Goal: Information Seeking & Learning: Learn about a topic

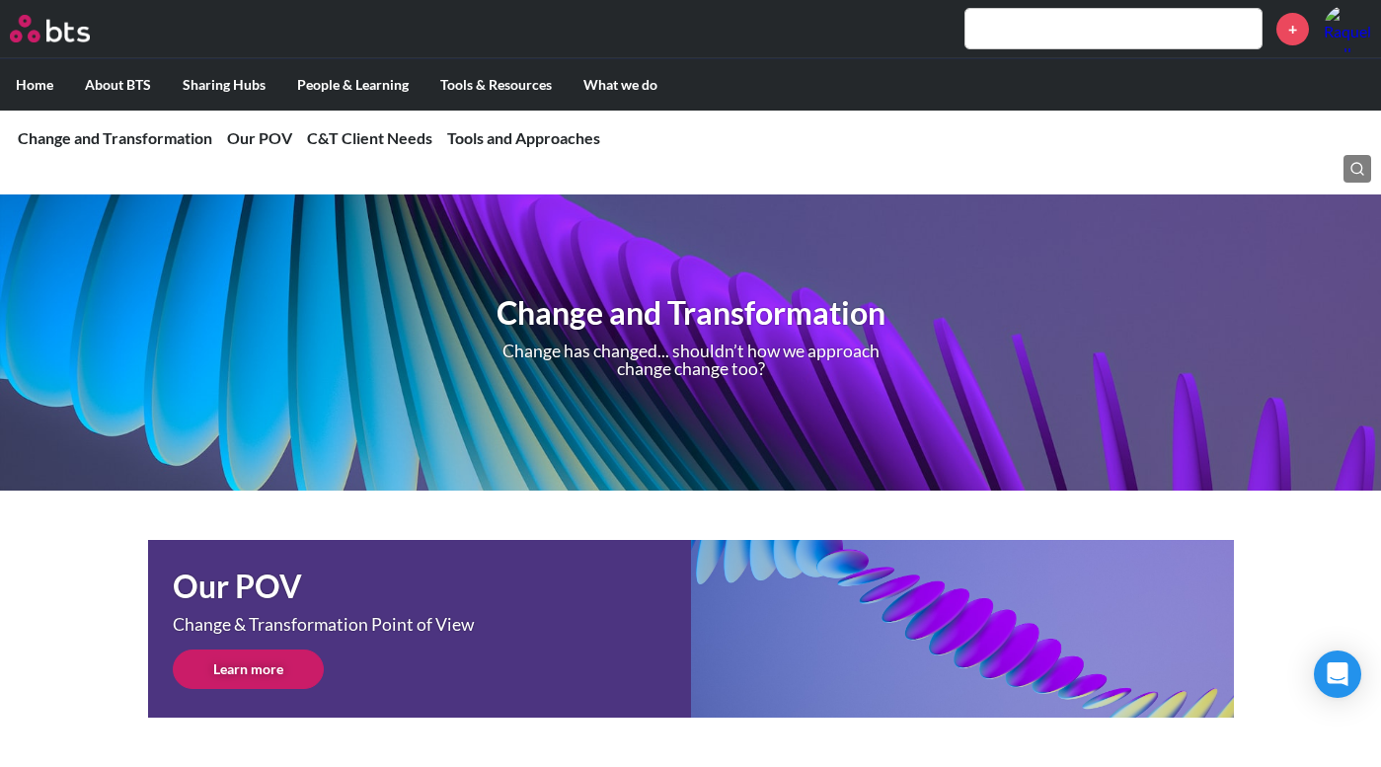
click at [1134, 31] on input "text" at bounding box center [1113, 28] width 296 height 39
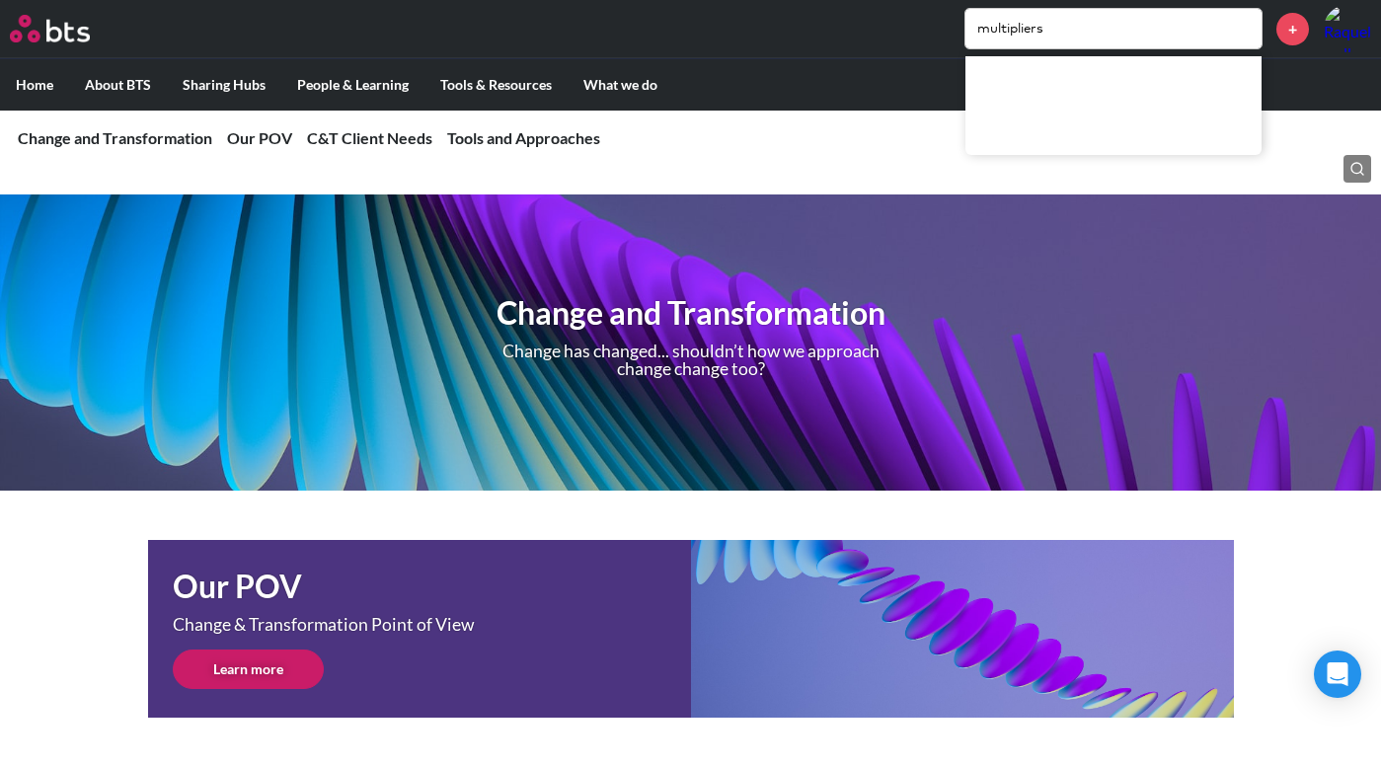
type input "multipliers"
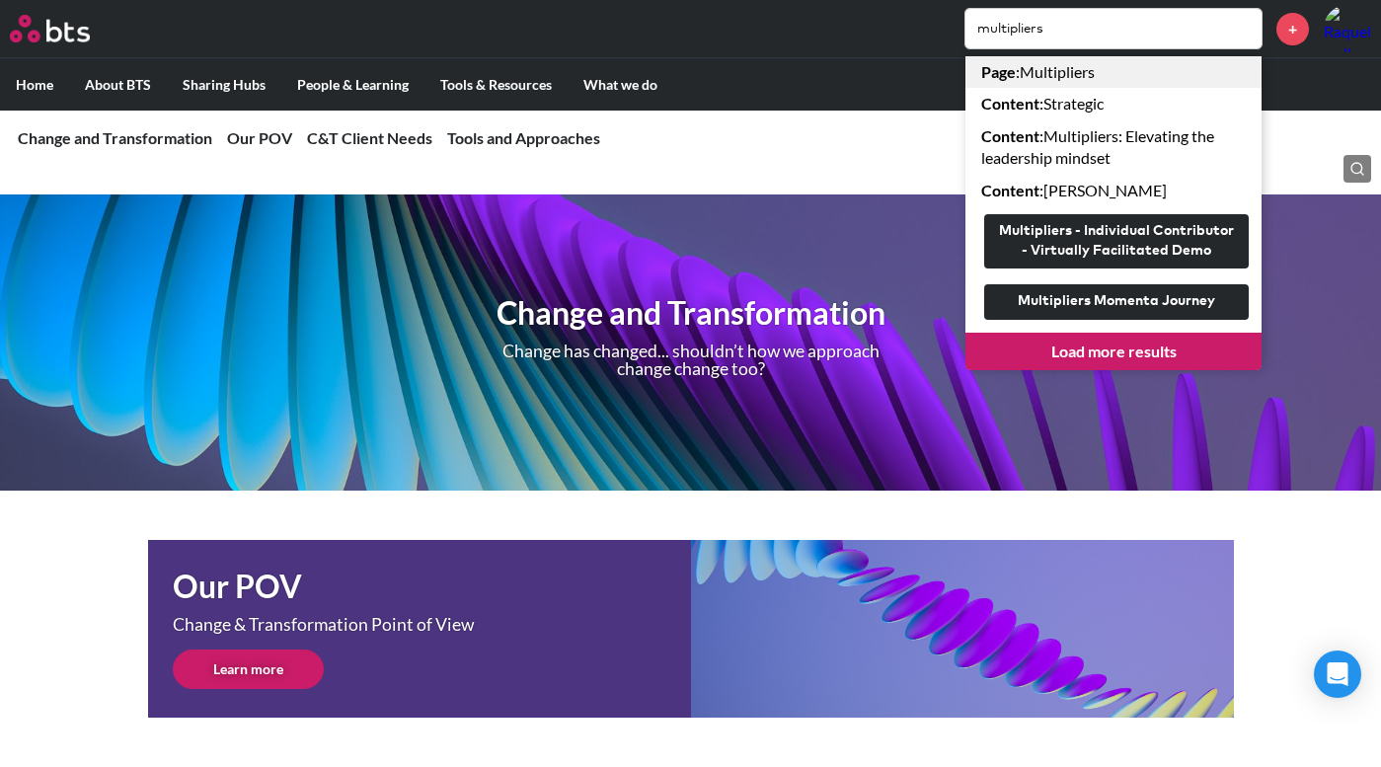
click at [1065, 76] on link "Page : Multipliers" at bounding box center [1113, 72] width 296 height 32
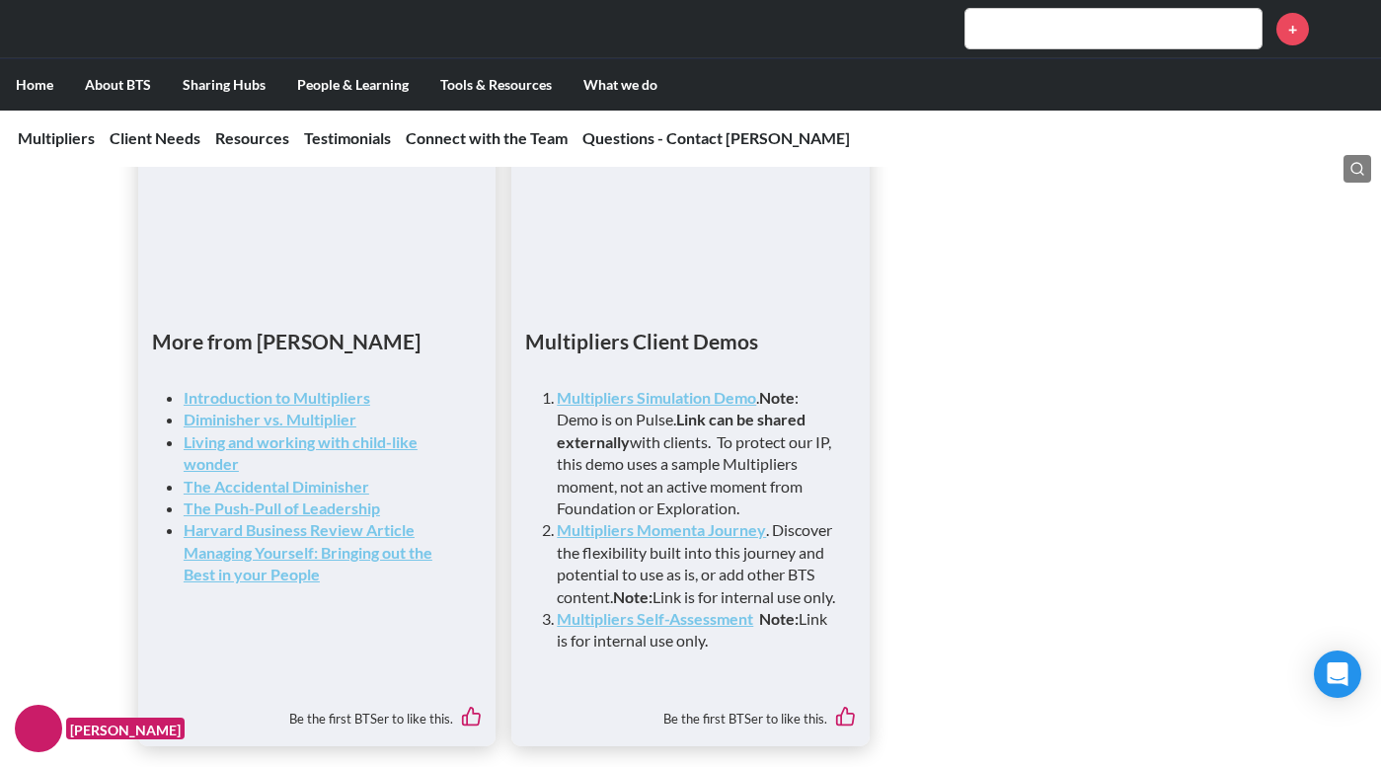
scroll to position [5201, 0]
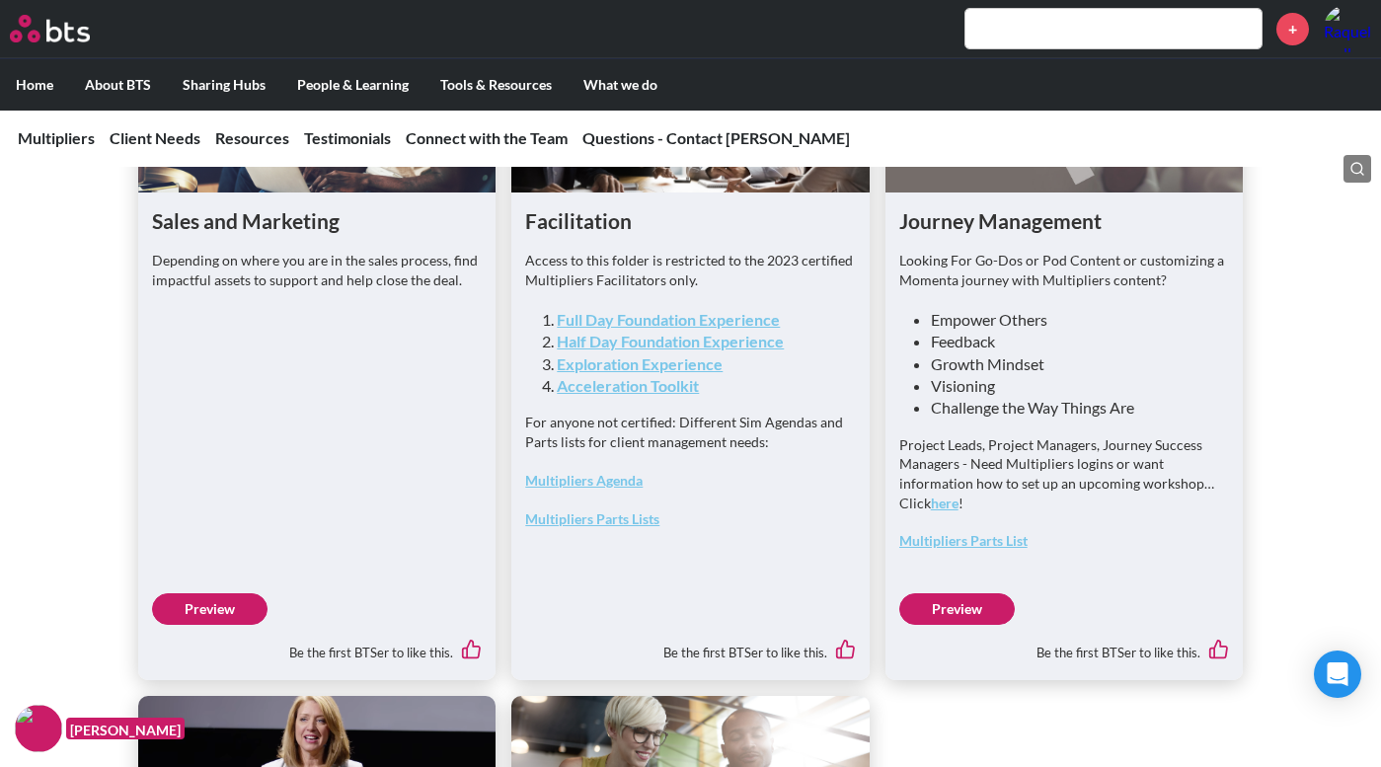
click at [675, 329] on link "Full Day Foundation Experience" at bounding box center [668, 319] width 223 height 19
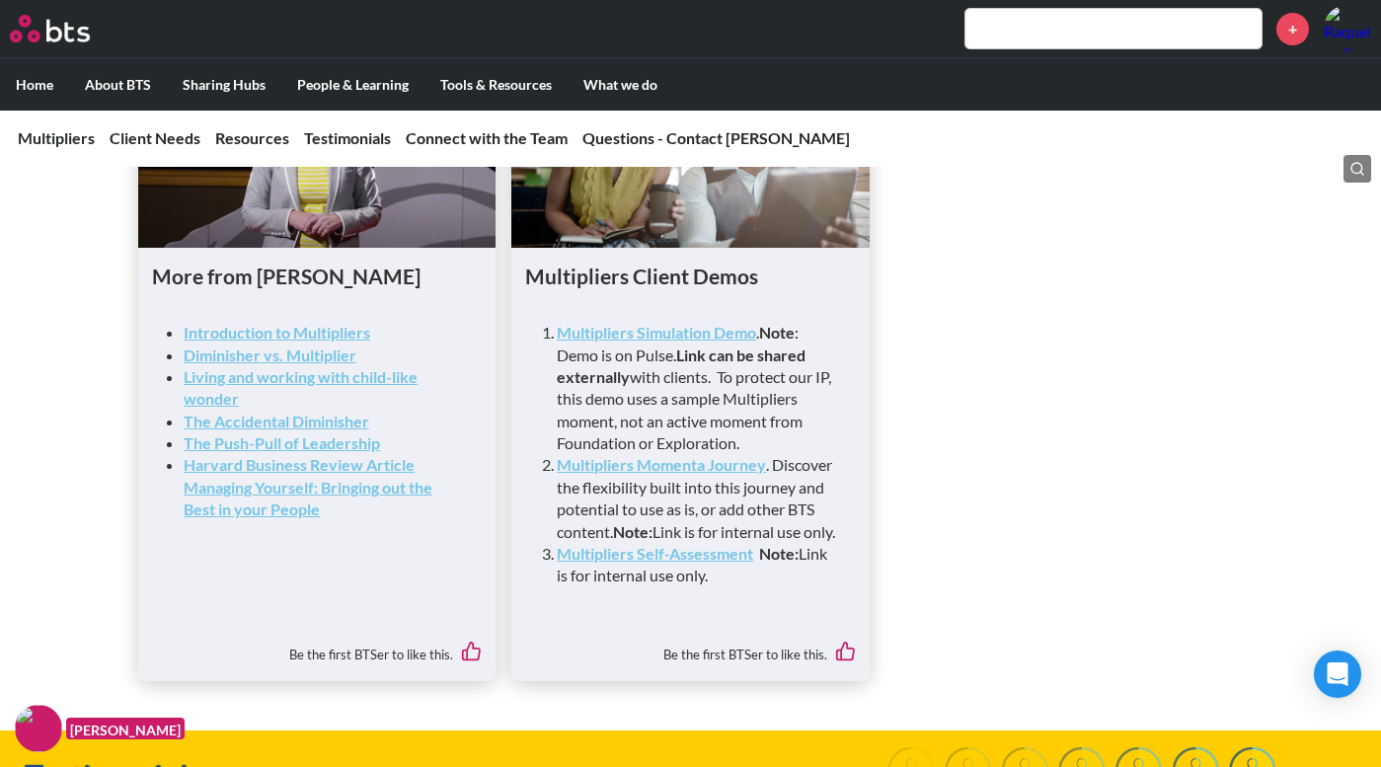
scroll to position [5828, 0]
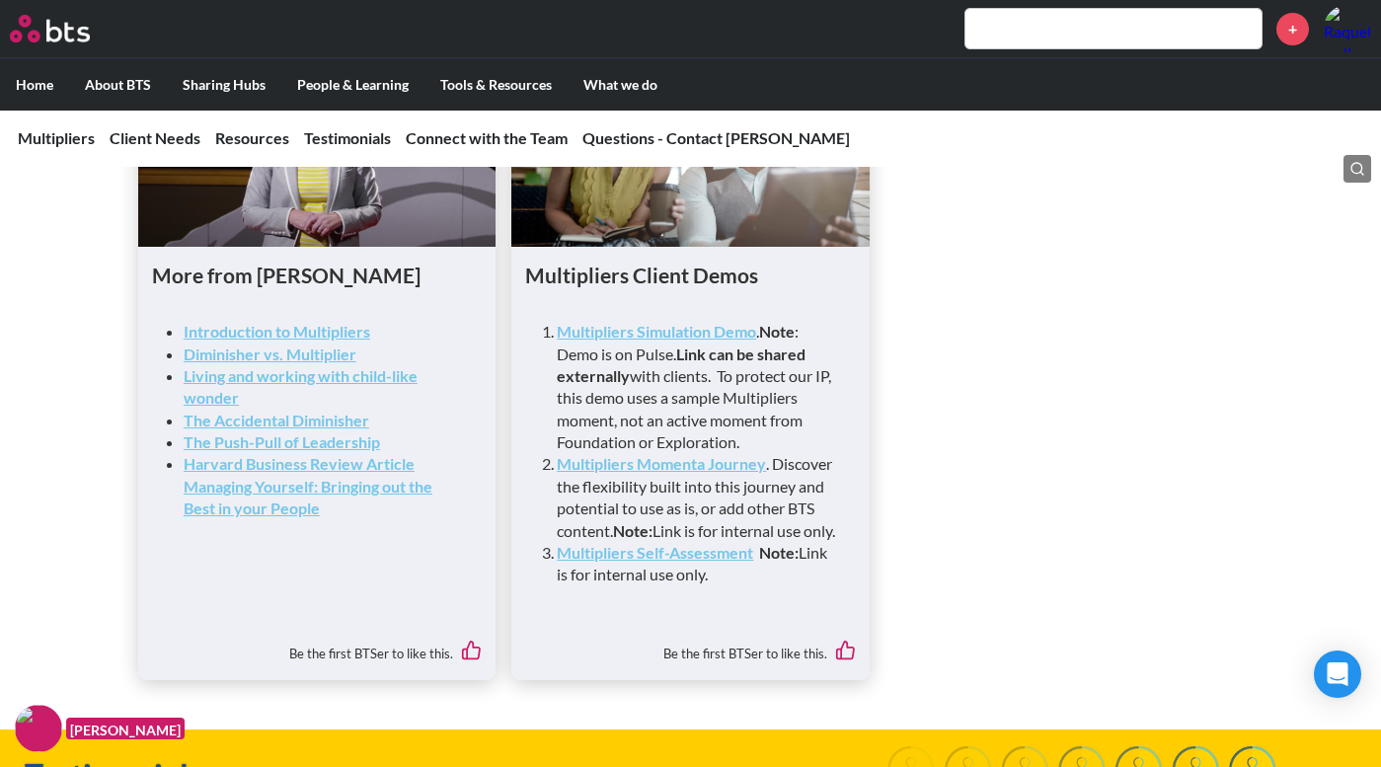
click at [1098, 589] on ul "Sales and Marketing Depending on where you are in the sales process, find impac…" at bounding box center [690, 34] width 1105 height 1292
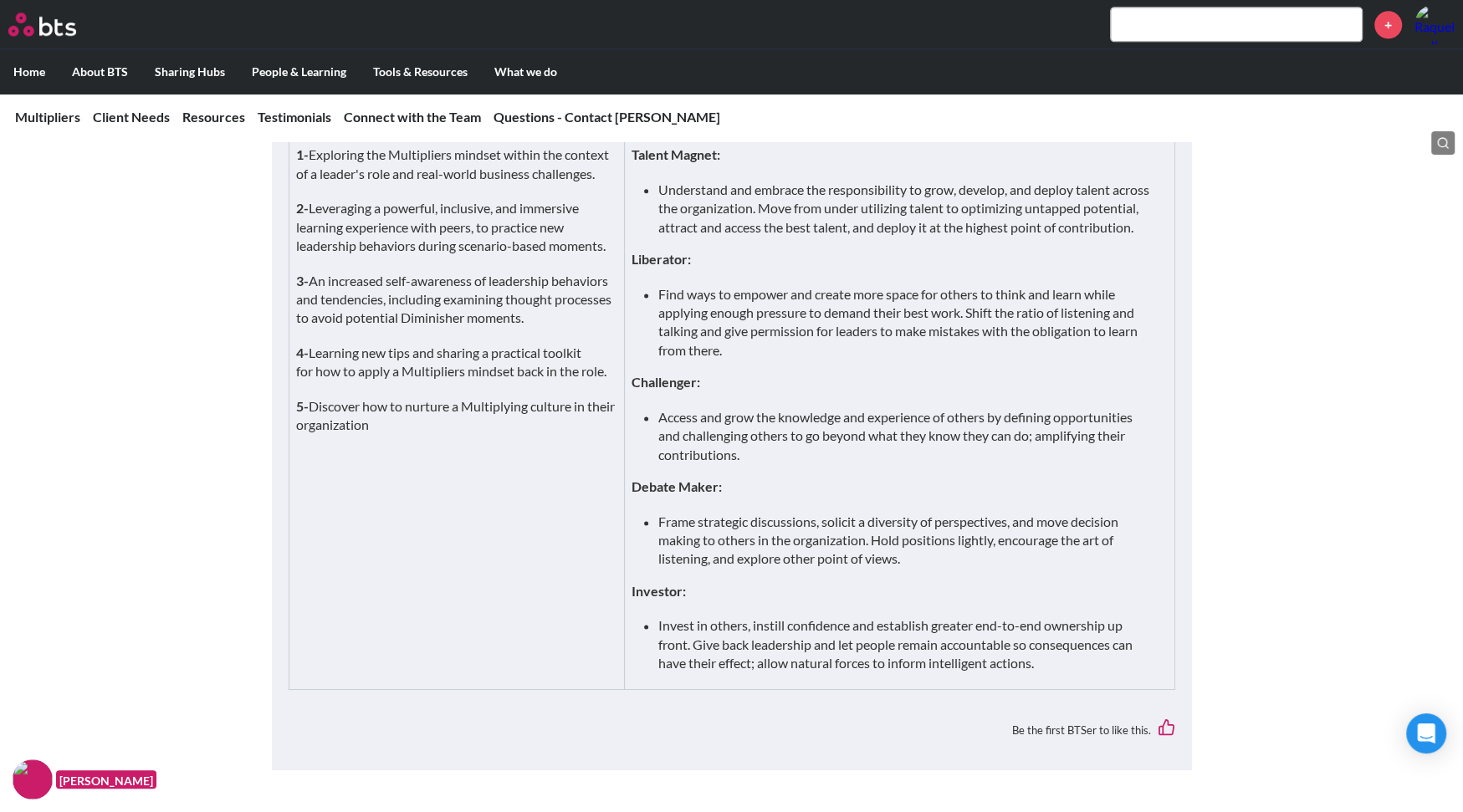
scroll to position [2008, 0]
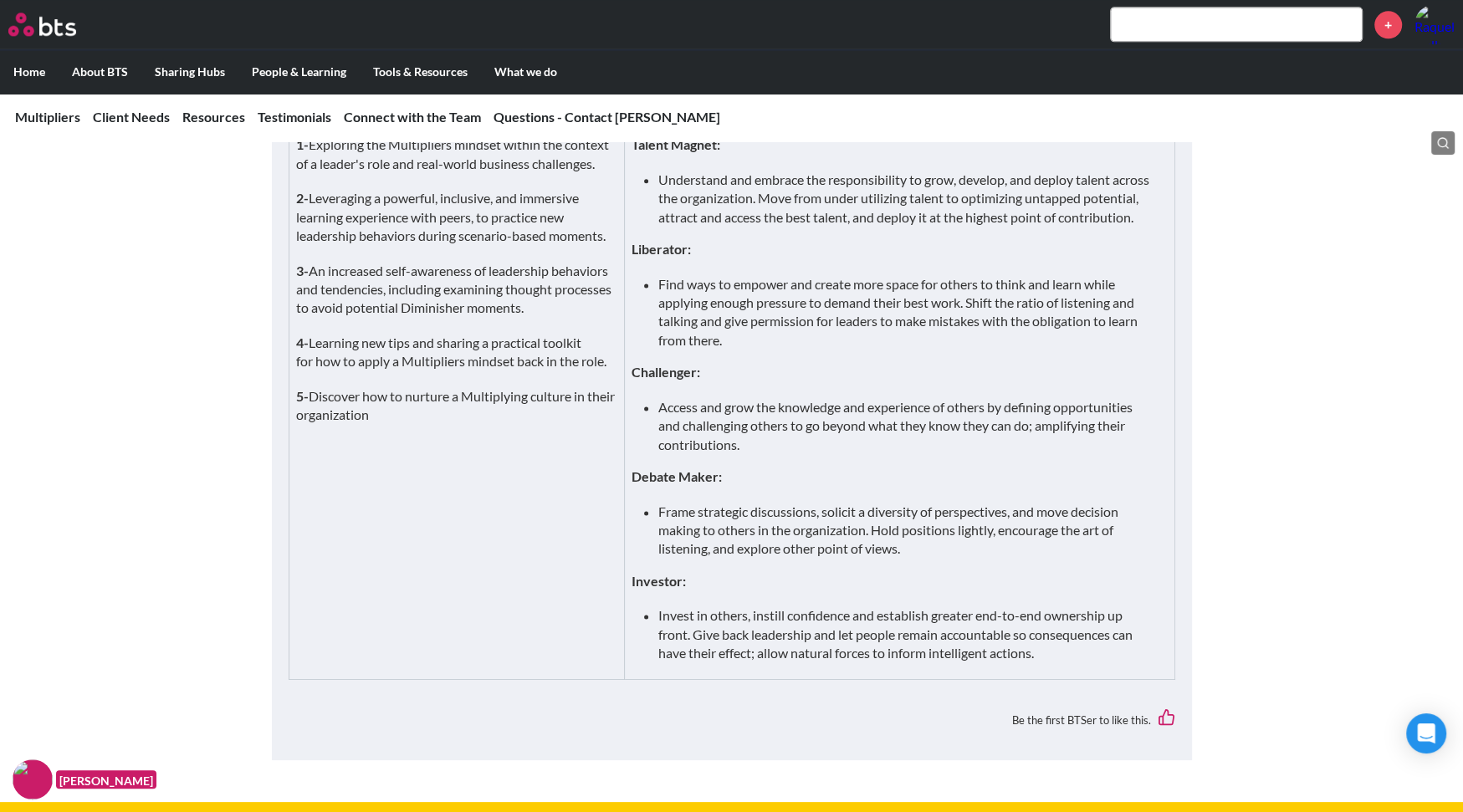
click at [782, 226] on li "Understand and embrace the responsibility to grow, develop, and deploy talent a…" at bounding box center [906, 198] width 495 height 56
click at [739, 226] on li "Understand and embrace the responsibility to grow, develop, and deploy talent a…" at bounding box center [906, 198] width 495 height 56
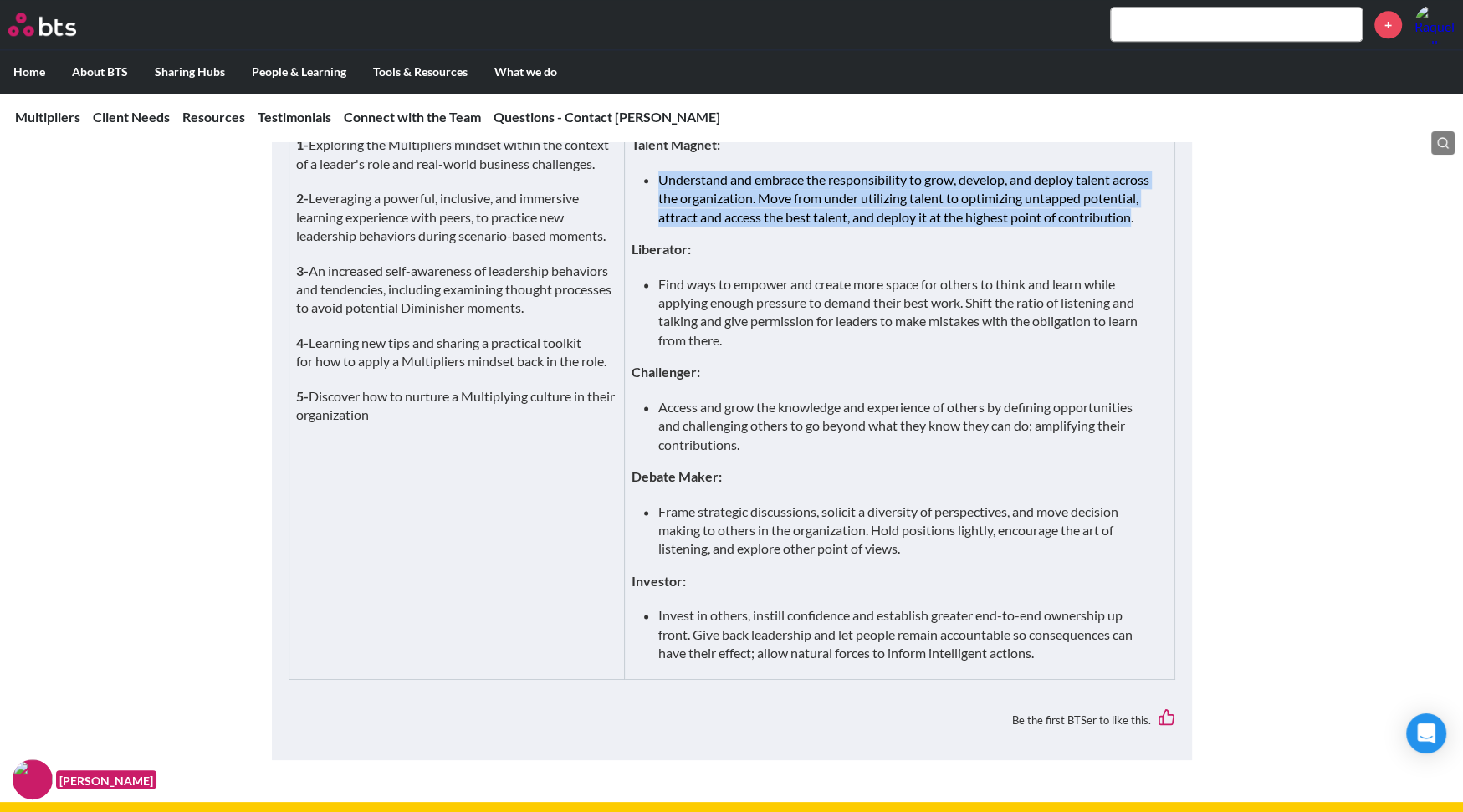
drag, startPoint x: 662, startPoint y: 242, endPoint x: 732, endPoint y: 299, distance: 90.3
click at [732, 226] on li "Understand and embrace the responsibility to grow, develop, and deploy talent a…" at bounding box center [906, 198] width 495 height 56
copy li "Understand and embrace the responsibility to grow, develop, and deploy talent a…"
click at [736, 226] on li "Understand and embrace the responsibility to grow, develop, and deploy talent a…" at bounding box center [906, 198] width 495 height 56
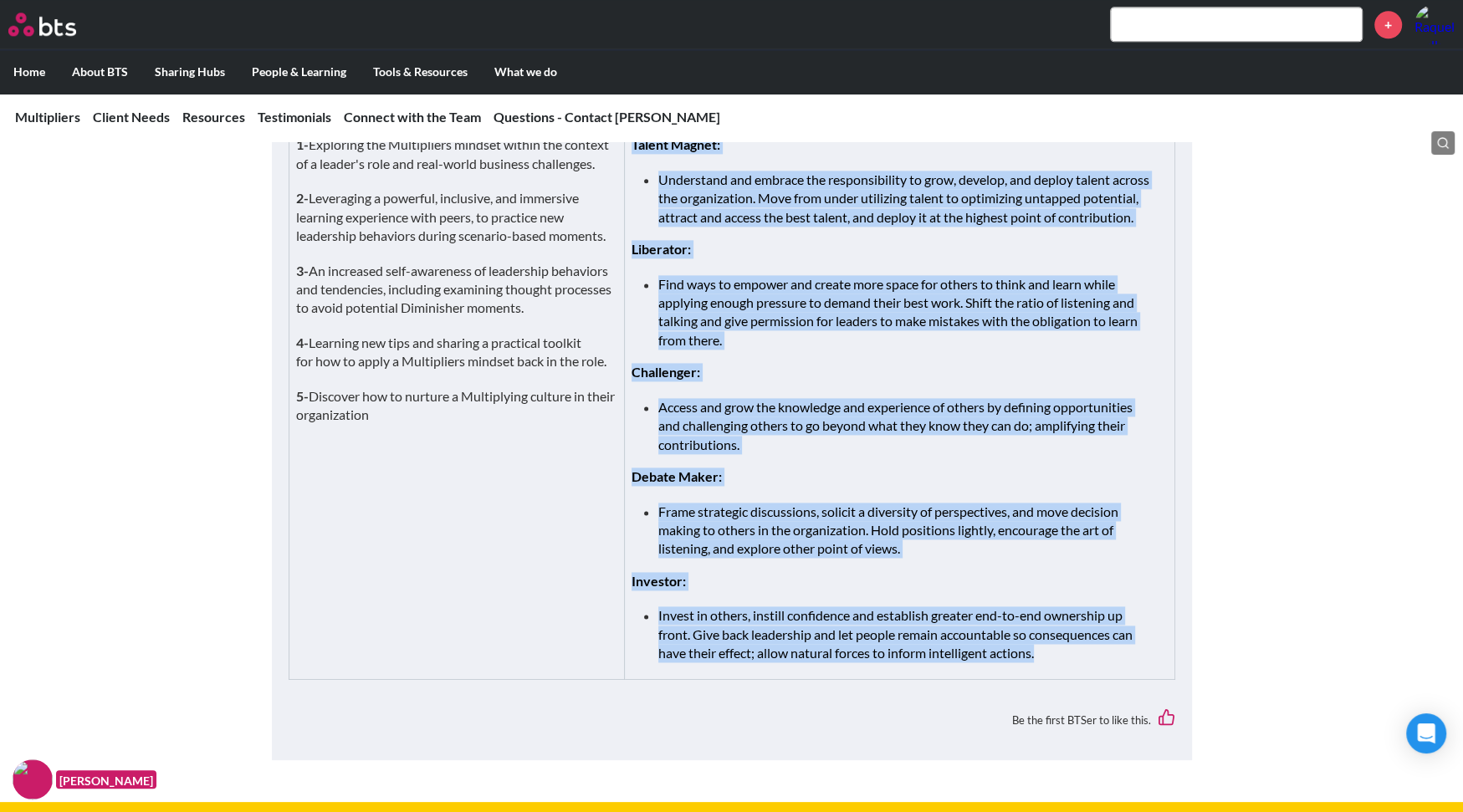
drag, startPoint x: 632, startPoint y: 206, endPoint x: 1056, endPoint y: 742, distance: 683.4
click at [1056, 649] on td "Learning Objectives: Talent Magnet: Understand and embrace the responsibility t…" at bounding box center [899, 388] width 550 height 583
copy td "Talent Magnet: Understand and embrace the responsibility to grow, develop, and …"
